Goal: Information Seeking & Learning: Learn about a topic

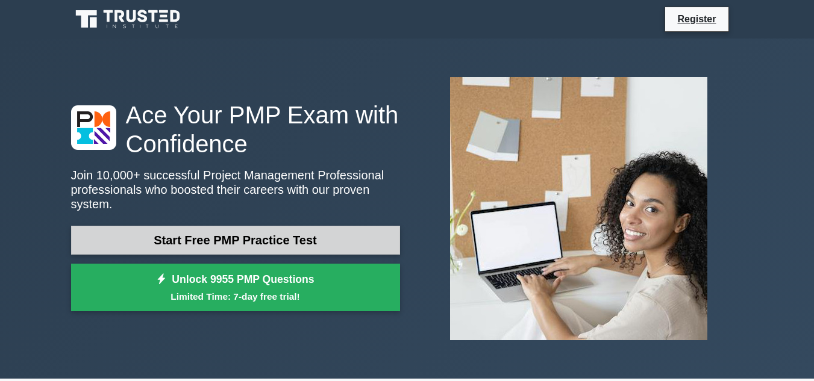
click at [212, 228] on link "Start Free PMP Practice Test" at bounding box center [235, 240] width 329 height 29
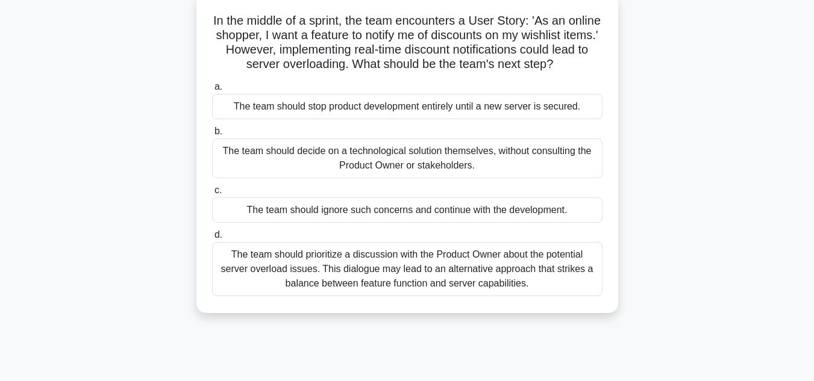
scroll to position [75, 0]
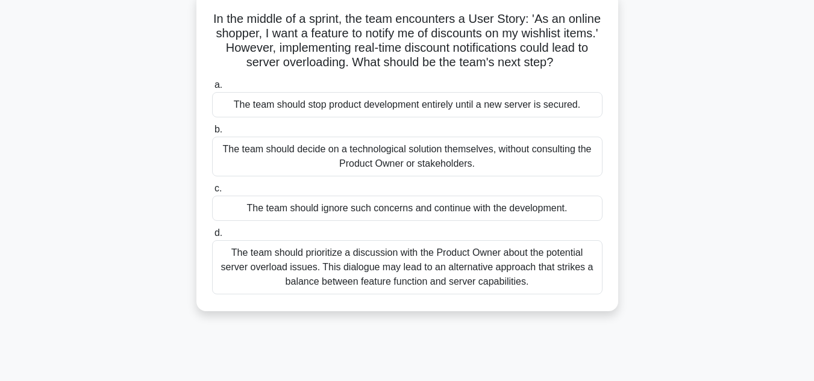
click at [481, 287] on div "The team should prioritize a discussion with the Product Owner about the potent…" at bounding box center [407, 267] width 390 height 54
click at [212, 237] on input "d. The team should prioritize a discussion with the Product Owner about the pot…" at bounding box center [212, 234] width 0 height 8
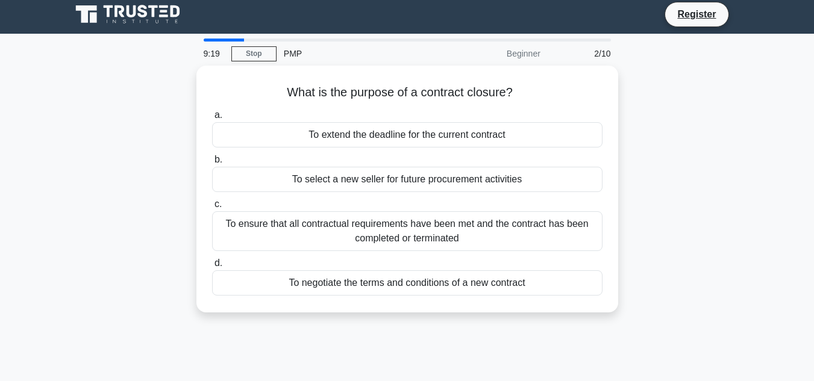
scroll to position [0, 0]
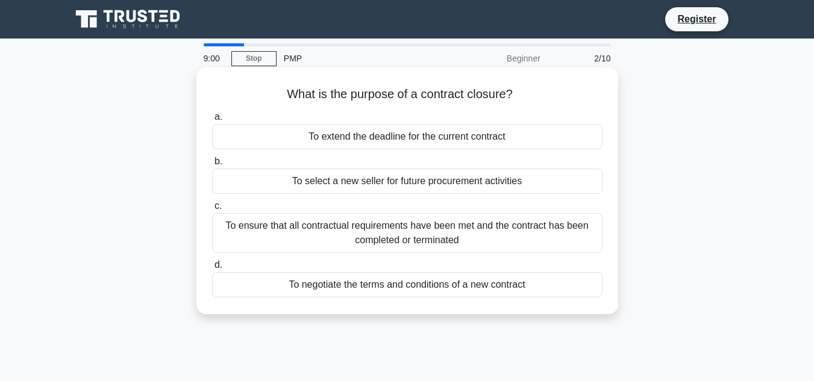
click at [316, 241] on div "To ensure that all contractual requirements have been met and the contract has …" at bounding box center [407, 233] width 390 height 40
click at [212, 210] on input "c. To ensure that all contractual requirements have been met and the contract h…" at bounding box center [212, 206] width 0 height 8
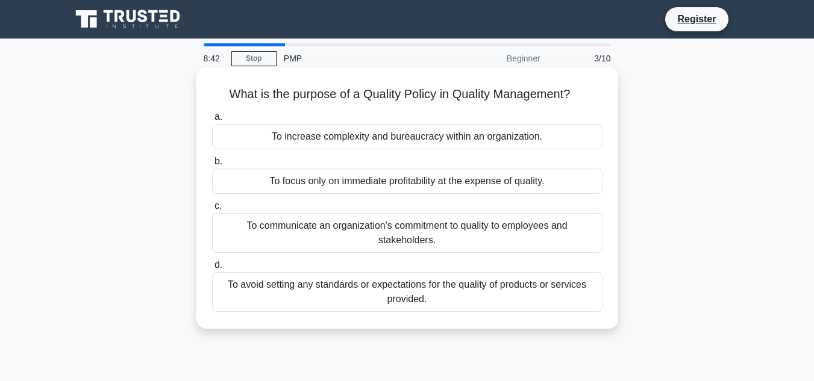
click at [460, 241] on div "To communicate an organization's commitment to quality to employees and stakeho…" at bounding box center [407, 233] width 390 height 40
click at [212, 210] on input "c. To communicate an organization's commitment to quality to employees and stak…" at bounding box center [212, 206] width 0 height 8
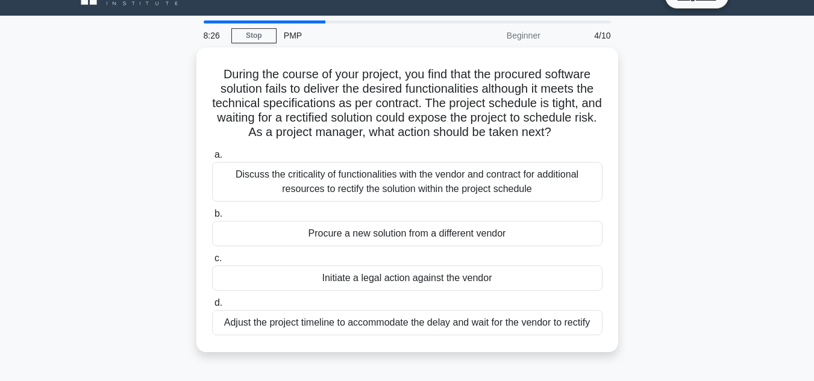
scroll to position [24, 0]
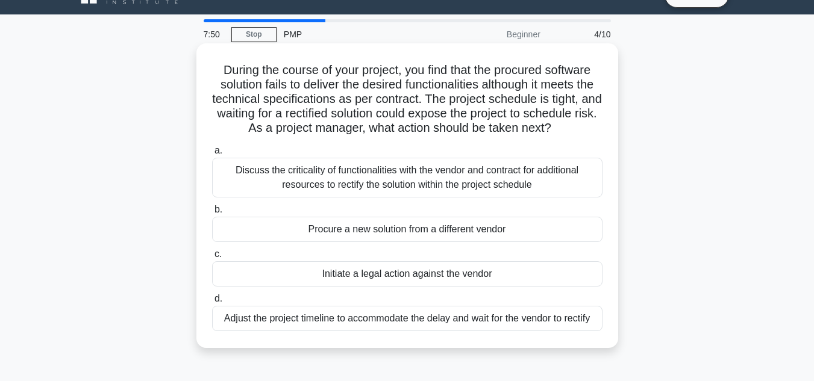
click at [517, 192] on div "Discuss the criticality of functionalities with the vendor and contract for add…" at bounding box center [407, 178] width 390 height 40
click at [212, 155] on input "a. Discuss the criticality of functionalities with the vendor and contract for …" at bounding box center [212, 151] width 0 height 8
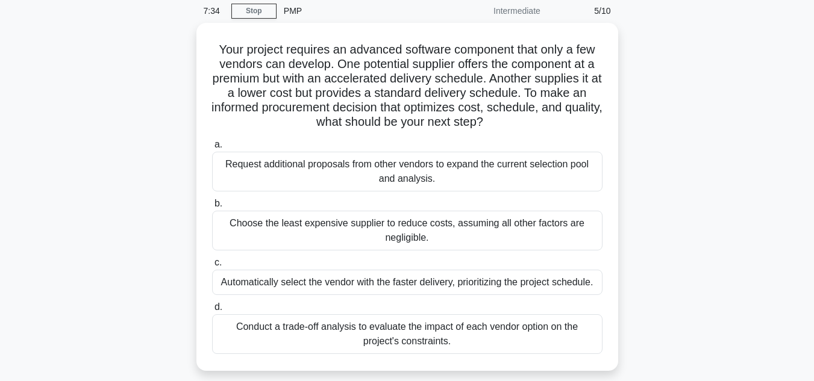
scroll to position [48, 0]
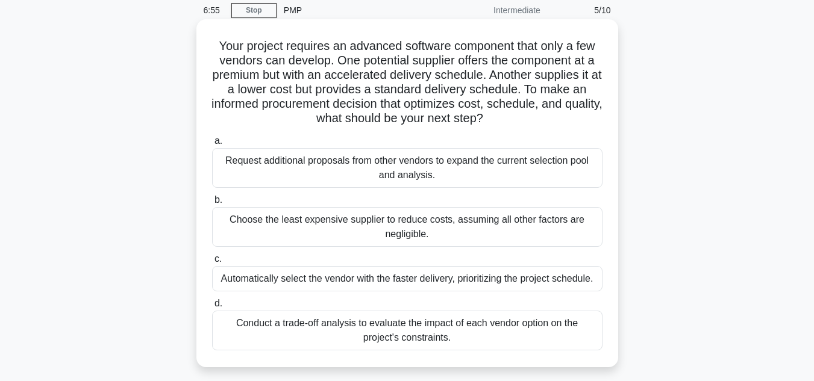
click at [489, 333] on div "Conduct a trade-off analysis to evaluate the impact of each vendor option on th…" at bounding box center [407, 331] width 390 height 40
click at [212, 308] on input "d. Conduct a trade-off analysis to evaluate the impact of each vendor option on…" at bounding box center [212, 304] width 0 height 8
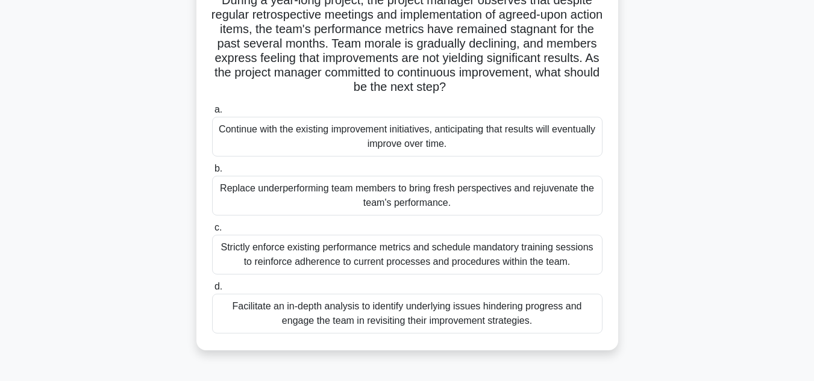
scroll to position [98, 0]
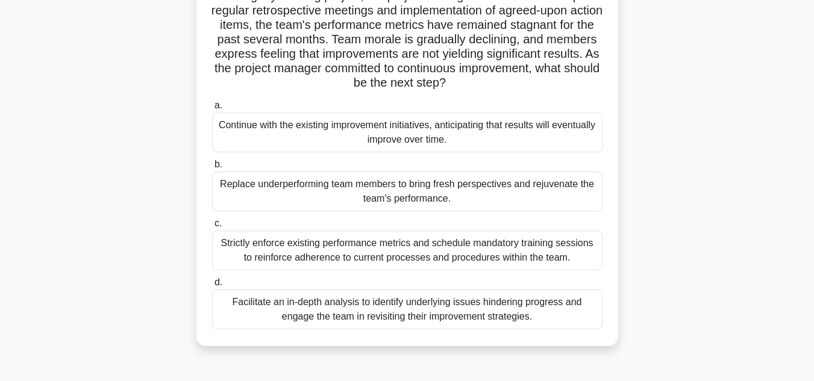
click at [466, 198] on div "Replace underperforming team members to bring fresh perspectives and rejuvenate…" at bounding box center [407, 192] width 390 height 40
click at [212, 169] on input "b. Replace underperforming team members to bring fresh perspectives and rejuven…" at bounding box center [212, 165] width 0 height 8
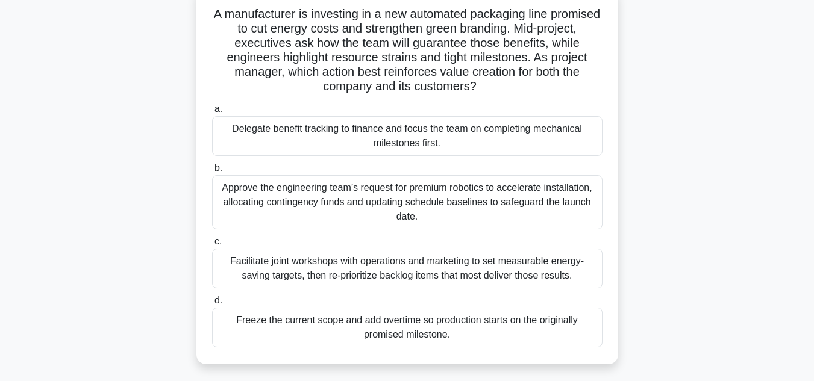
scroll to position [82, 0]
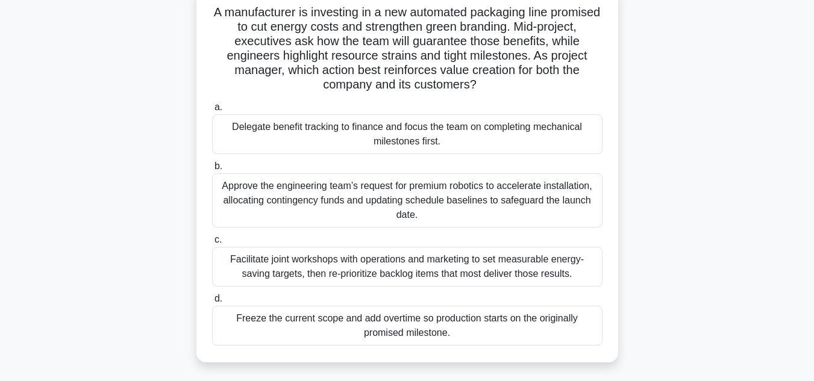
click at [497, 269] on div "Facilitate joint workshops with operations and marketing to set measurable ener…" at bounding box center [407, 267] width 390 height 40
click at [212, 244] on input "c. Facilitate joint workshops with operations and marketing to set measurable e…" at bounding box center [212, 240] width 0 height 8
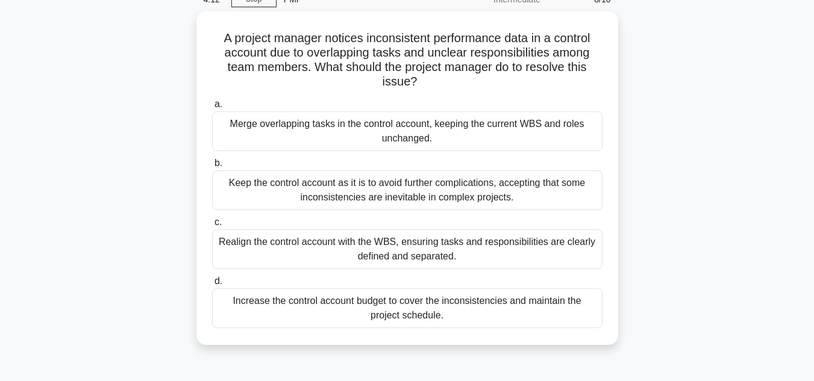
scroll to position [60, 0]
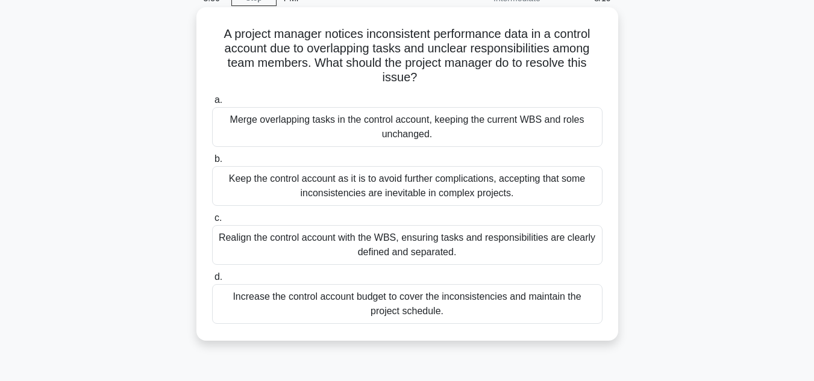
click at [481, 237] on div "Realign the control account with the WBS, ensuring tasks and responsibilities a…" at bounding box center [407, 245] width 390 height 40
click at [212, 222] on input "c. Realign the control account with the WBS, ensuring tasks and responsibilitie…" at bounding box center [212, 218] width 0 height 8
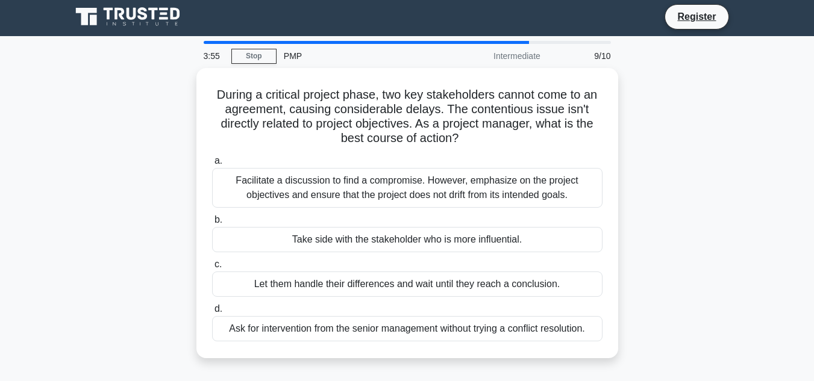
scroll to position [0, 0]
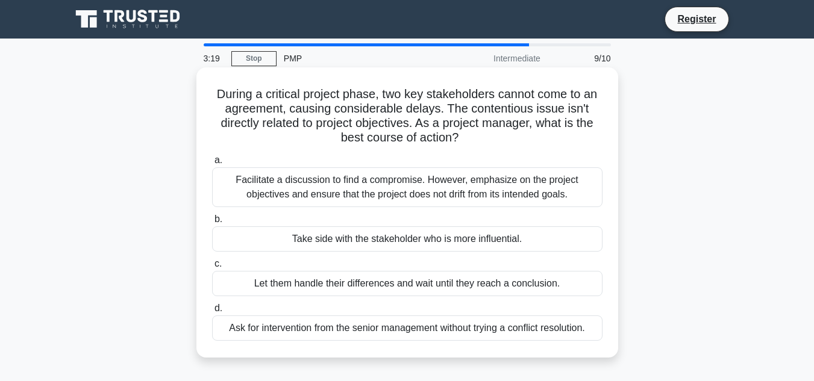
click at [448, 185] on div "Facilitate a discussion to find a compromise. However, emphasize on the project…" at bounding box center [407, 187] width 390 height 40
click at [212, 164] on input "a. Facilitate a discussion to find a compromise. However, emphasize on the proj…" at bounding box center [212, 161] width 0 height 8
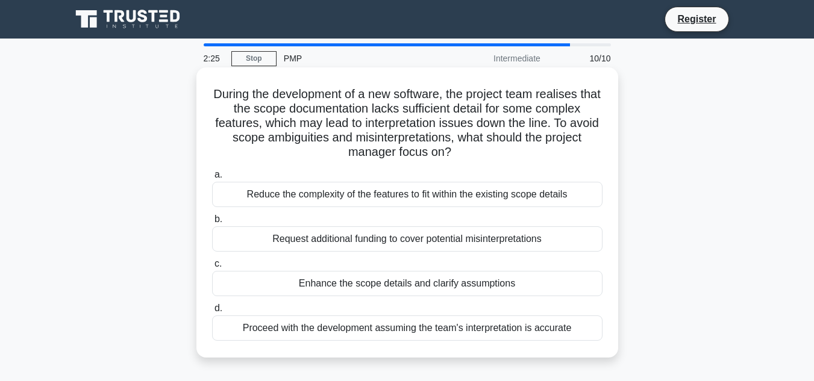
click at [347, 286] on div "Enhance the scope details and clarify assumptions" at bounding box center [407, 283] width 390 height 25
click at [212, 268] on input "c. Enhance the scope details and clarify assumptions" at bounding box center [212, 264] width 0 height 8
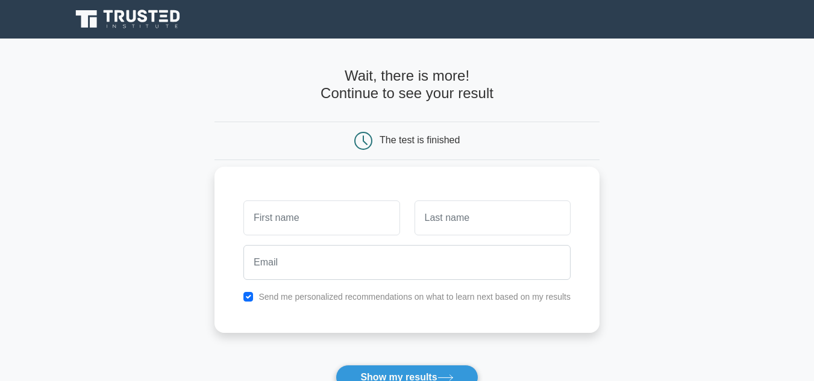
click at [268, 209] on input "text" at bounding box center [321, 218] width 156 height 35
type input "na"
click at [463, 226] on input "text" at bounding box center [492, 218] width 156 height 35
type input "an"
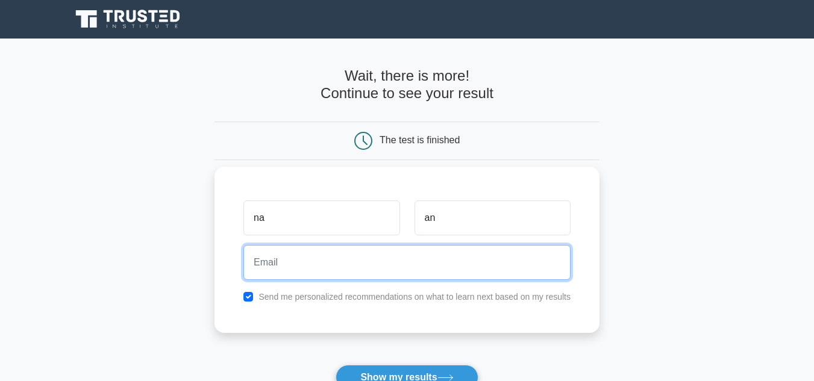
click at [389, 257] on input "email" at bounding box center [406, 262] width 327 height 35
type input "anupriya.goyal@yahoo.com"
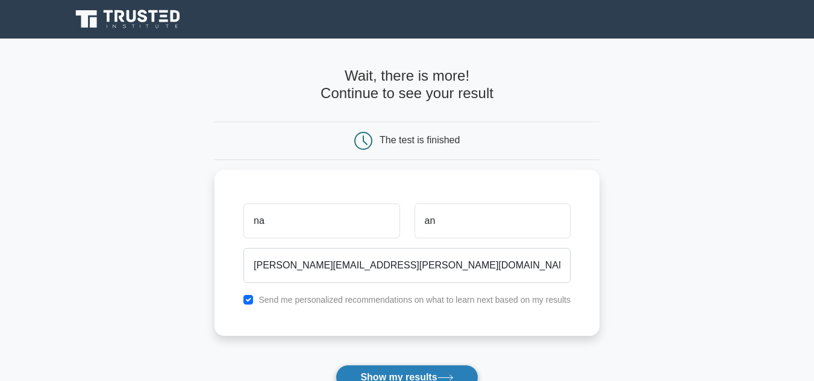
click at [391, 374] on button "Show my results" at bounding box center [407, 377] width 142 height 25
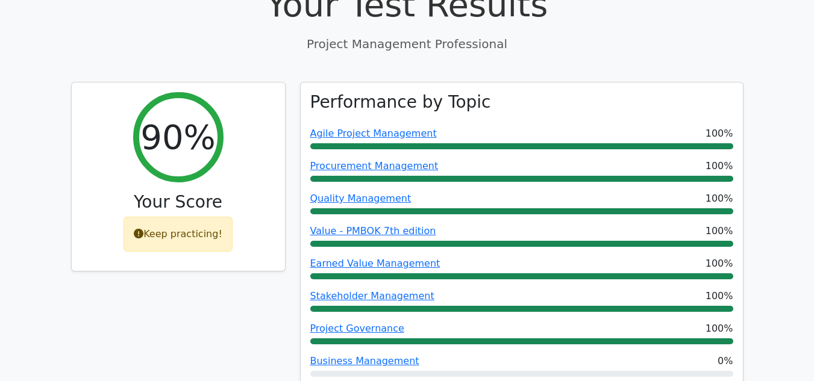
scroll to position [466, 0]
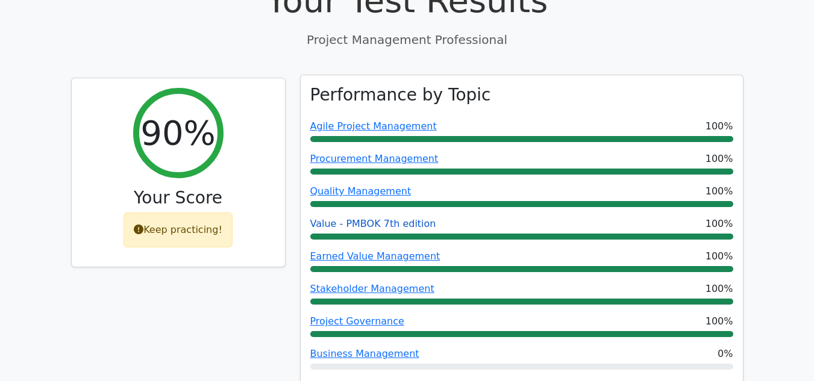
click at [396, 218] on link "Value - PMBOK 7th edition" at bounding box center [373, 223] width 126 height 11
